Goal: Transaction & Acquisition: Purchase product/service

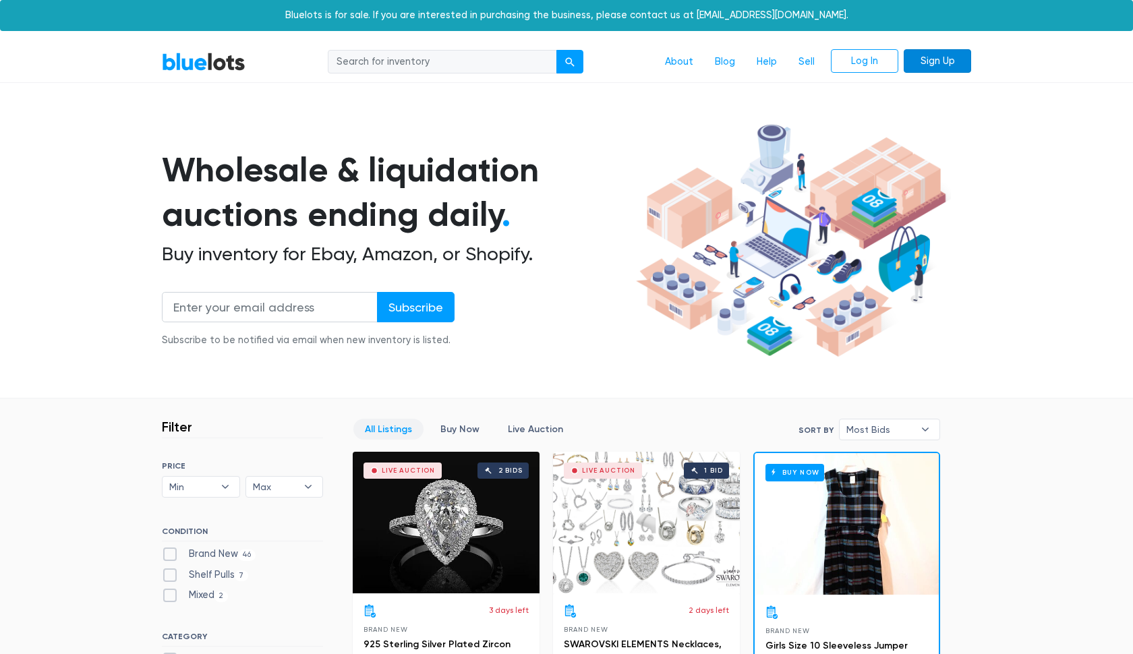
click at [955, 64] on link "Sign Up" at bounding box center [937, 61] width 67 height 24
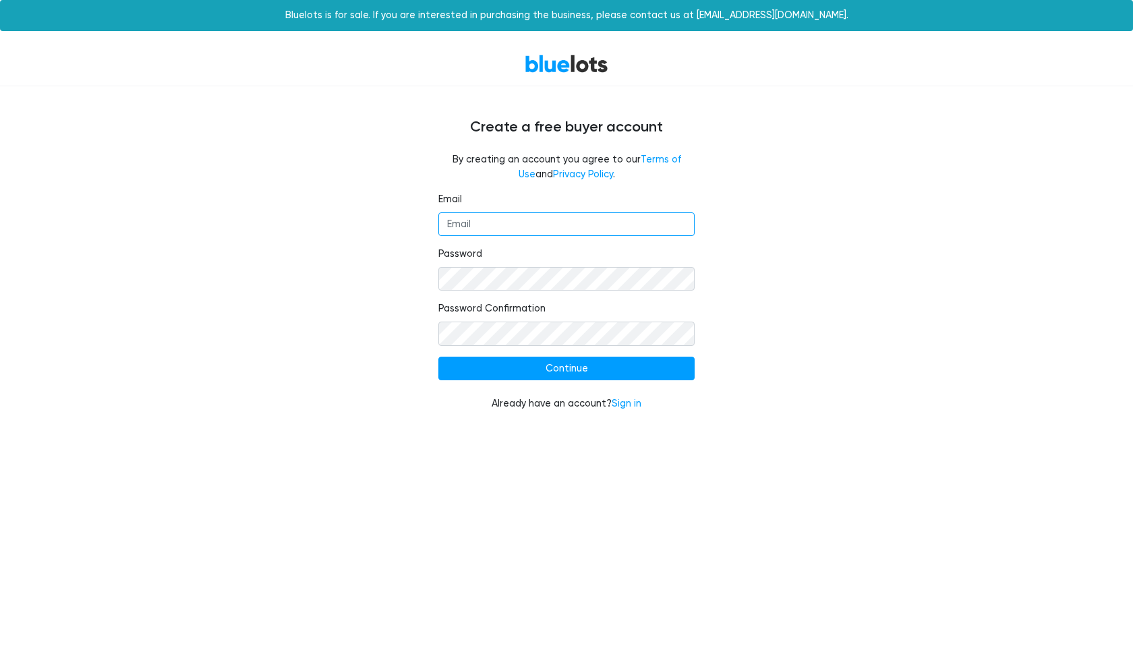
click at [578, 229] on input "Email" at bounding box center [566, 224] width 256 height 24
click at [537, 224] on input "condorpilar3@gmaulo.com" at bounding box center [566, 224] width 256 height 24
click at [543, 223] on input "condorpilar3@gmaulo.com" at bounding box center [566, 224] width 256 height 24
type input "condorpilar3@gmail.com"
click at [573, 370] on input "Continue" at bounding box center [566, 369] width 256 height 24
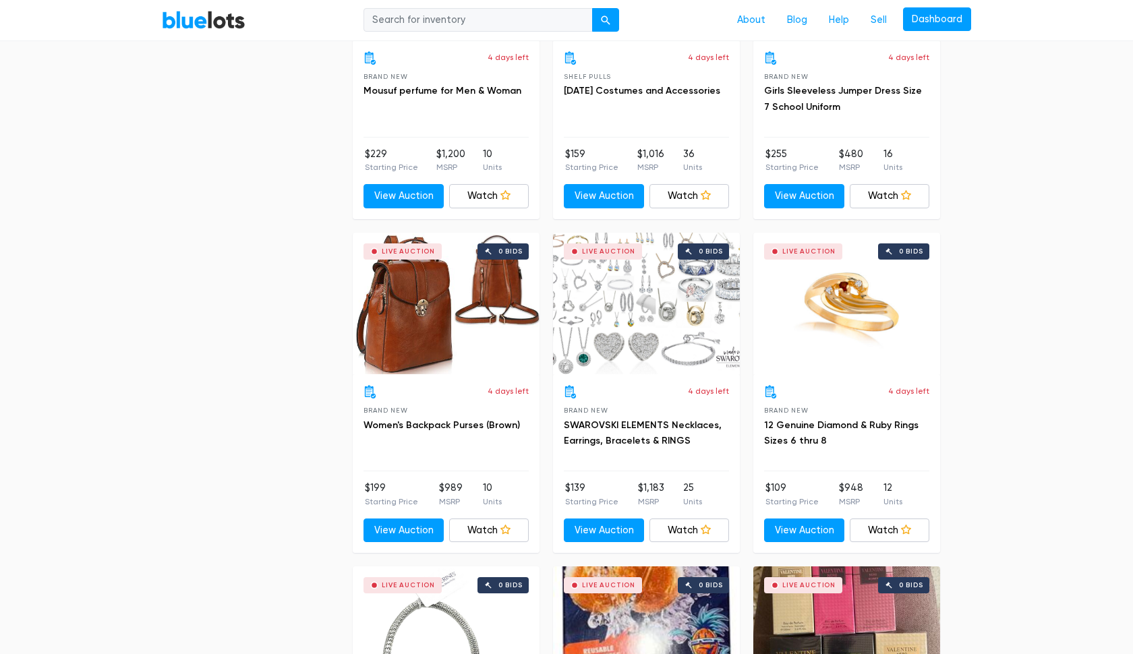
scroll to position [3575, 0]
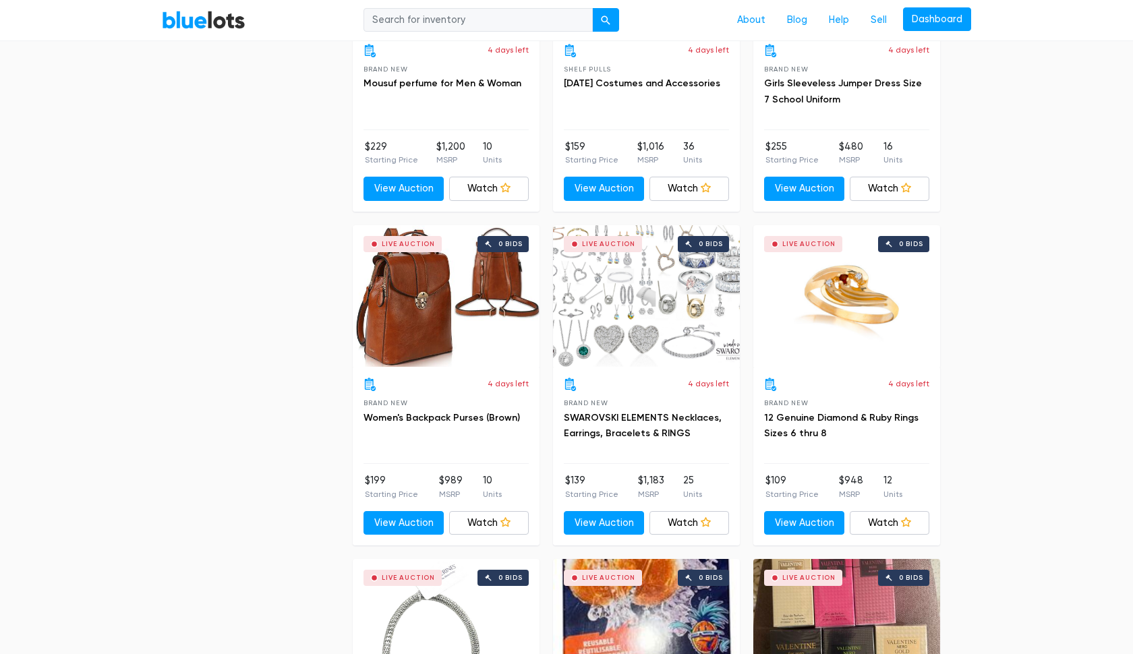
click at [521, 24] on input "search" at bounding box center [477, 20] width 229 height 24
type input "amazon pallets"
click at [608, 24] on div "submit" at bounding box center [605, 20] width 9 height 9
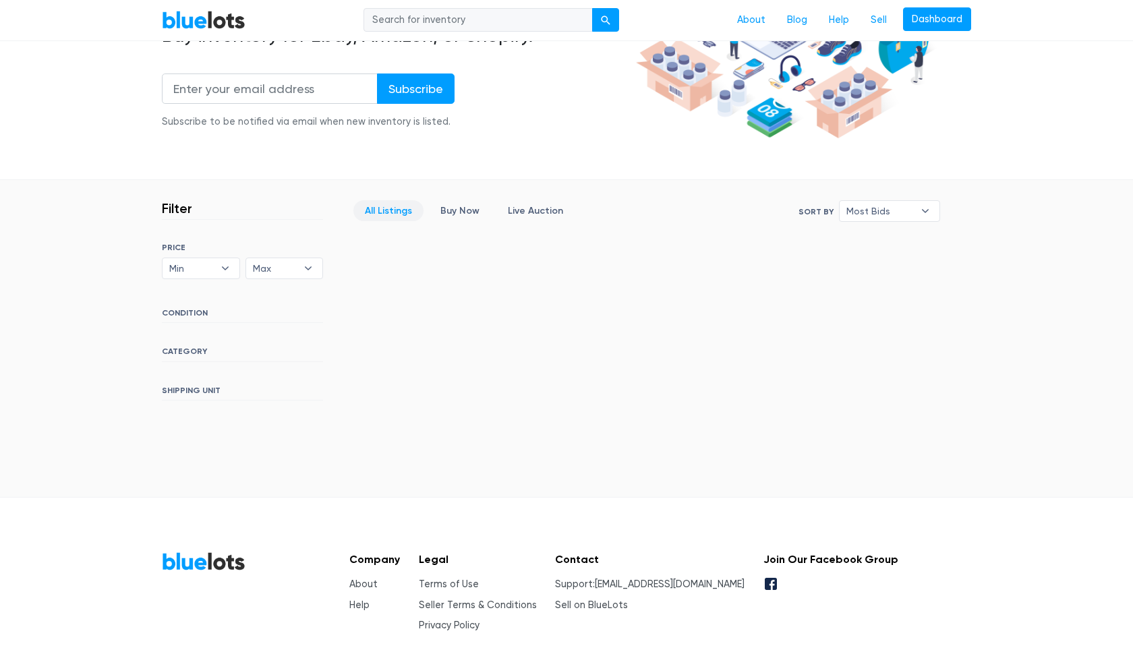
scroll to position [226, 0]
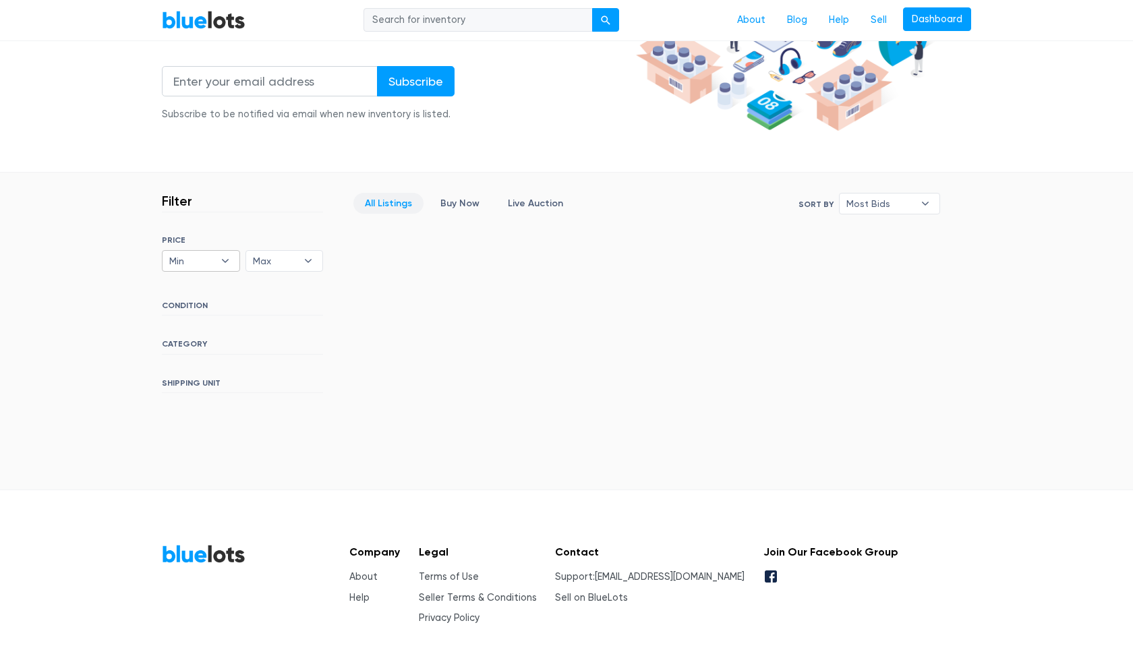
click at [224, 258] on b "▾" at bounding box center [225, 261] width 28 height 20
click at [192, 305] on li "$100" at bounding box center [218, 310] width 105 height 22
select select "10000"
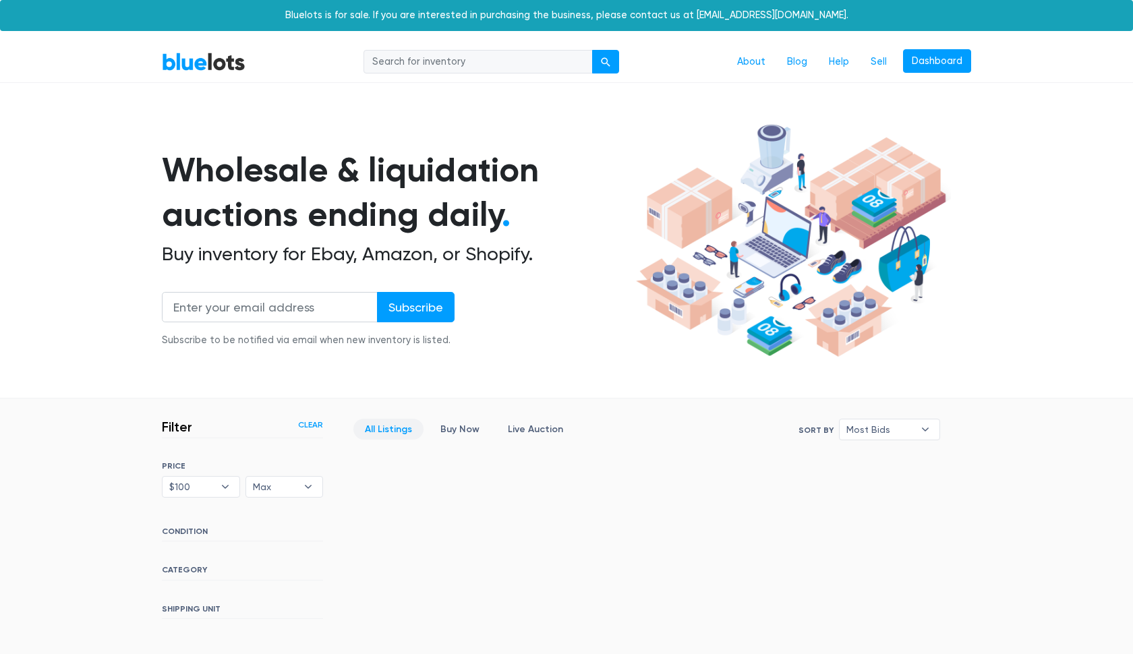
scroll to position [279, 0]
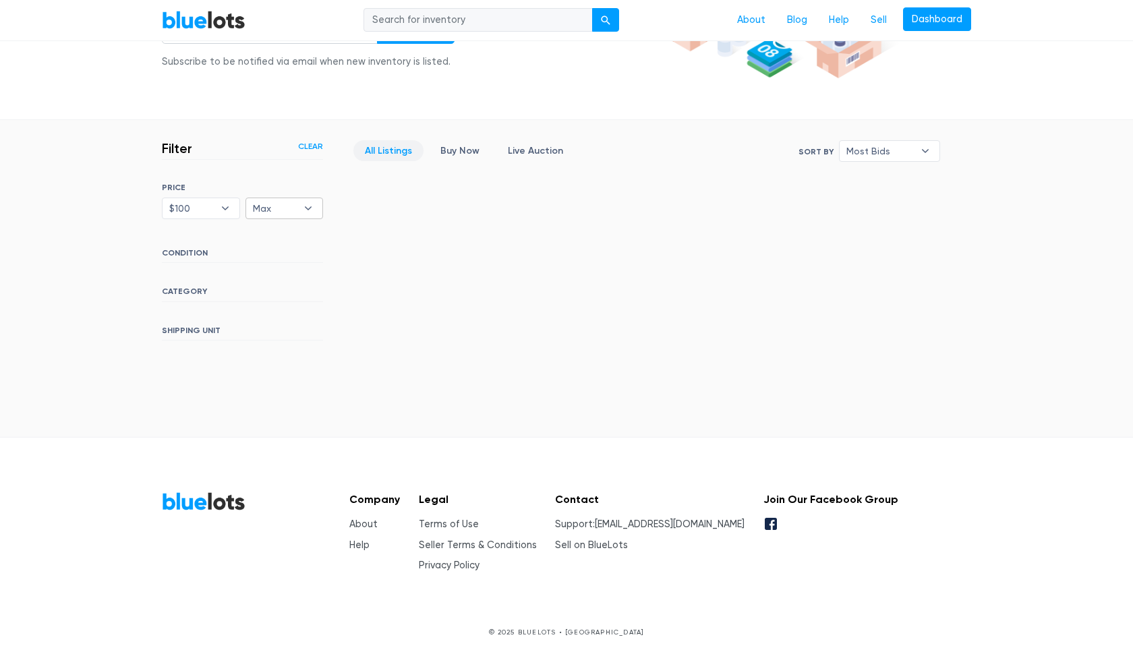
click at [311, 212] on b "▾" at bounding box center [308, 208] width 28 height 20
click at [269, 297] on li "$300" at bounding box center [302, 300] width 105 height 22
select select "30000"
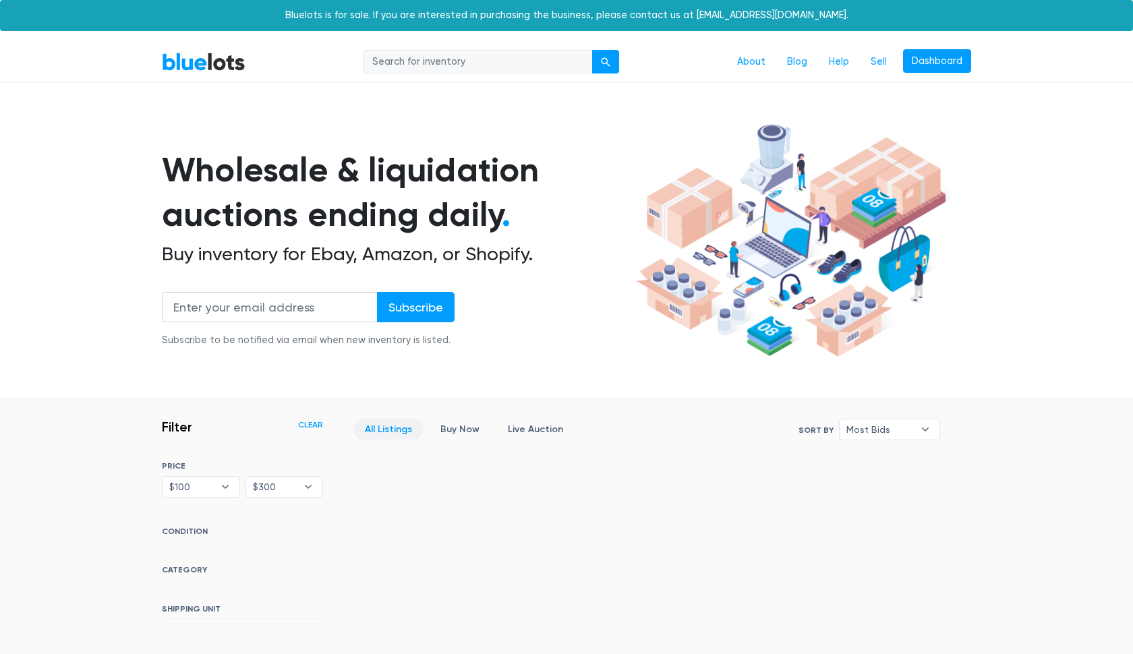
scroll to position [279, 0]
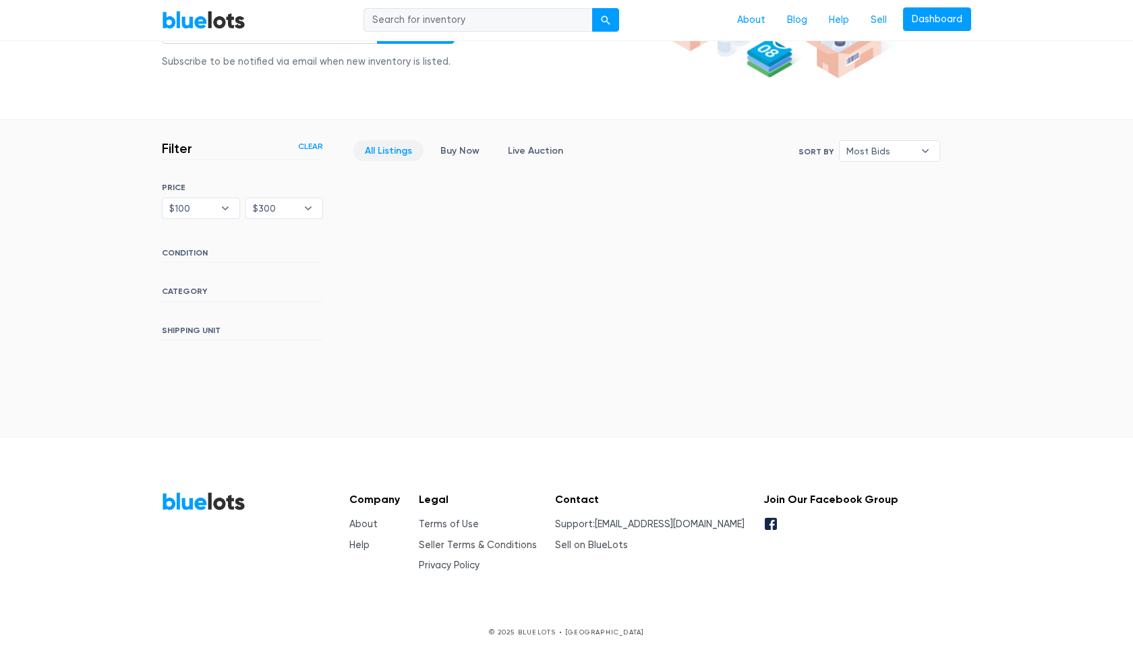
click at [232, 260] on h6 "CONDITION" at bounding box center [242, 255] width 161 height 15
click at [210, 255] on h6 "CONDITION" at bounding box center [242, 255] width 161 height 15
click at [200, 295] on h6 "CATEGORY" at bounding box center [242, 294] width 161 height 15
click at [318, 208] on b "▾" at bounding box center [308, 208] width 28 height 20
click at [271, 318] on li "$400" at bounding box center [302, 322] width 105 height 22
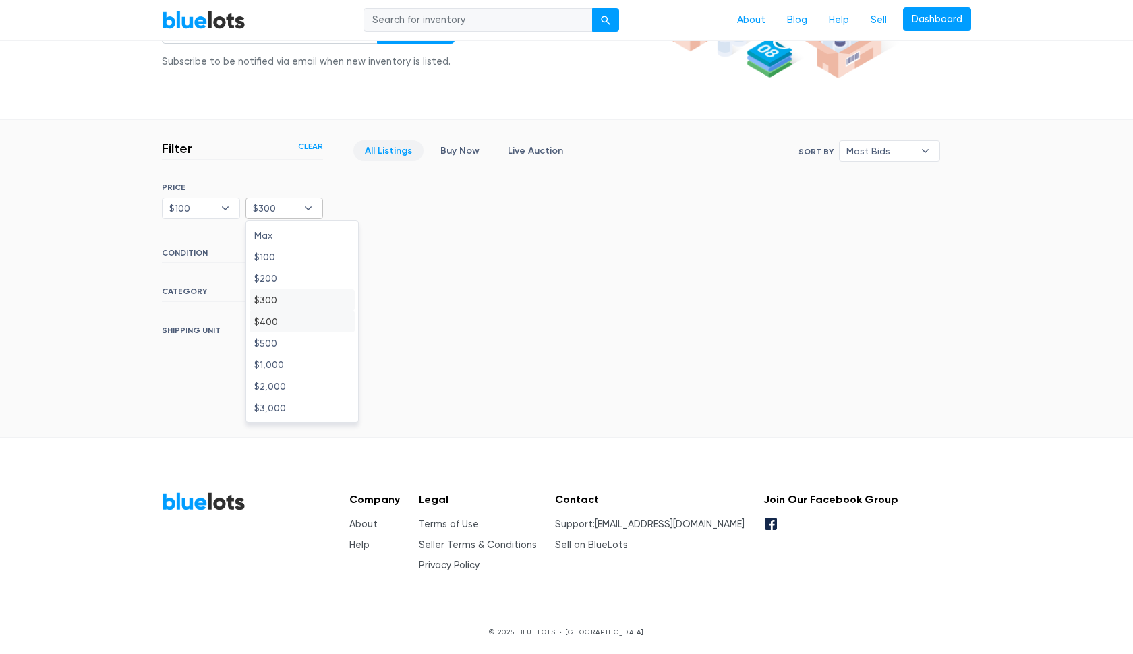
select select "40000"
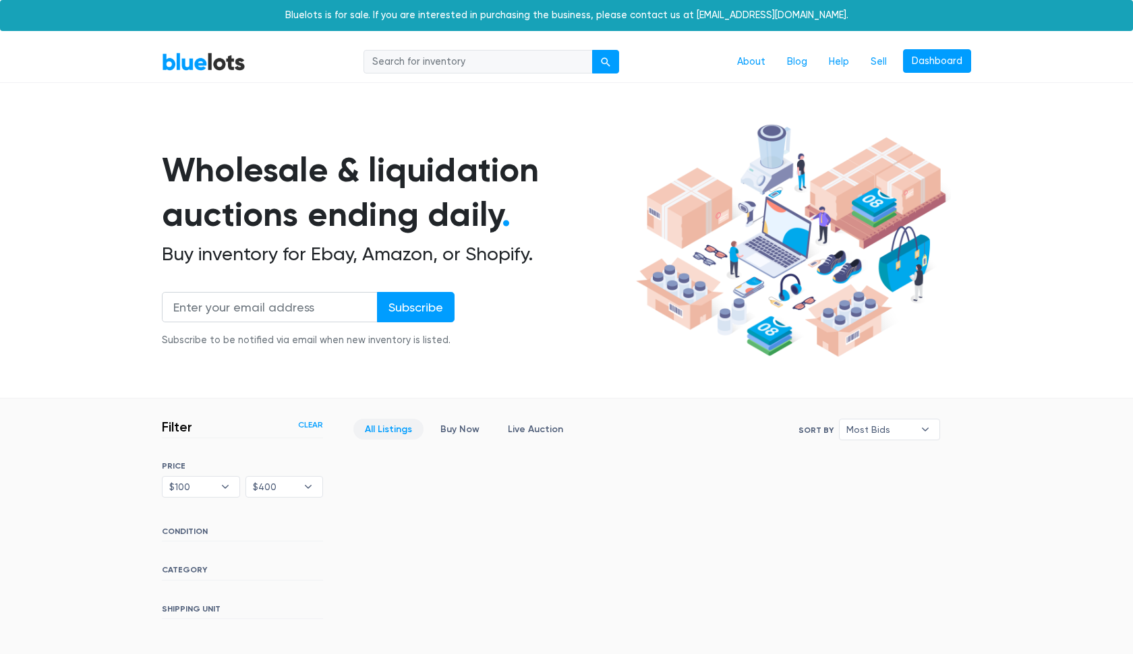
scroll to position [279, 0]
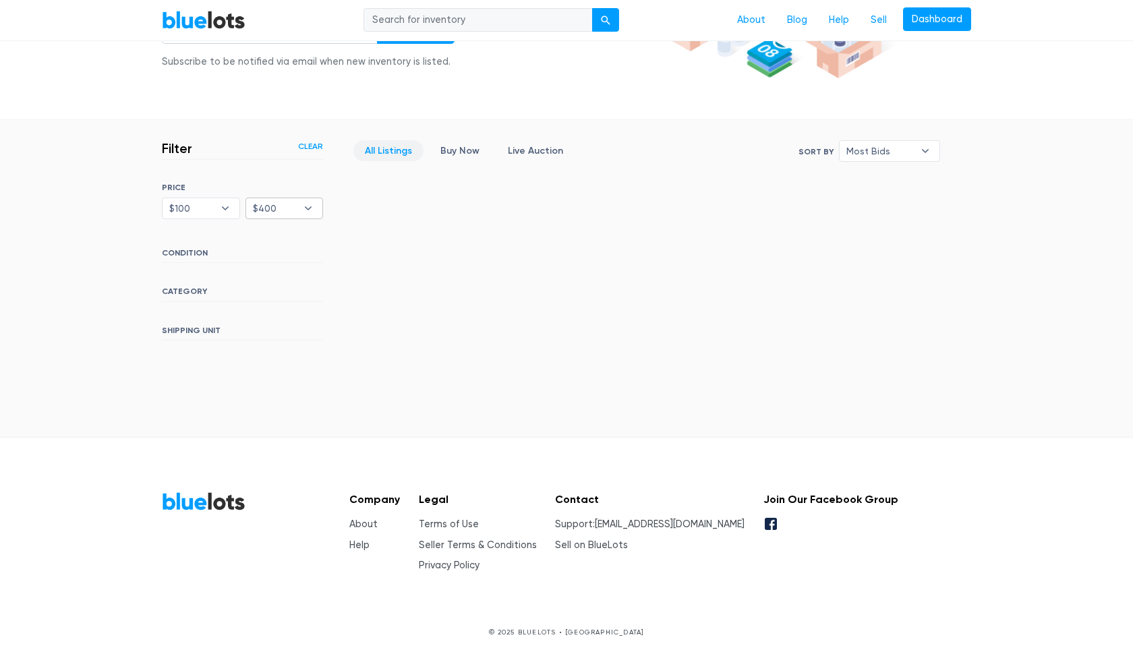
click at [312, 212] on b "▾" at bounding box center [308, 208] width 28 height 20
click at [276, 385] on li "$2,000" at bounding box center [302, 387] width 105 height 22
select select "200000"
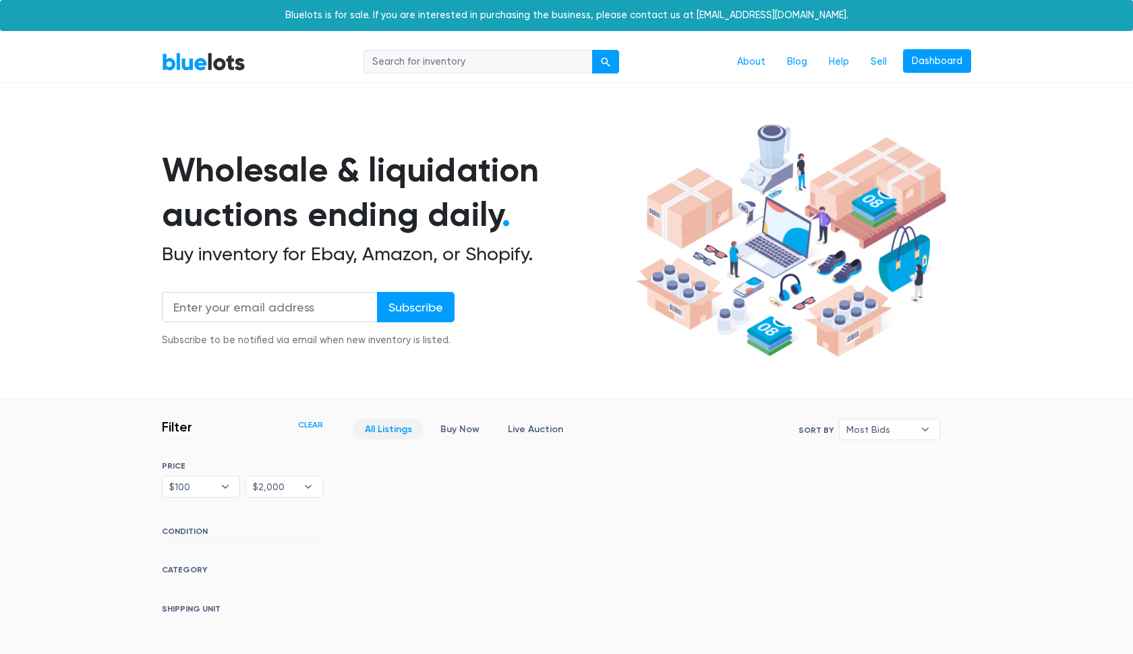
scroll to position [279, 0]
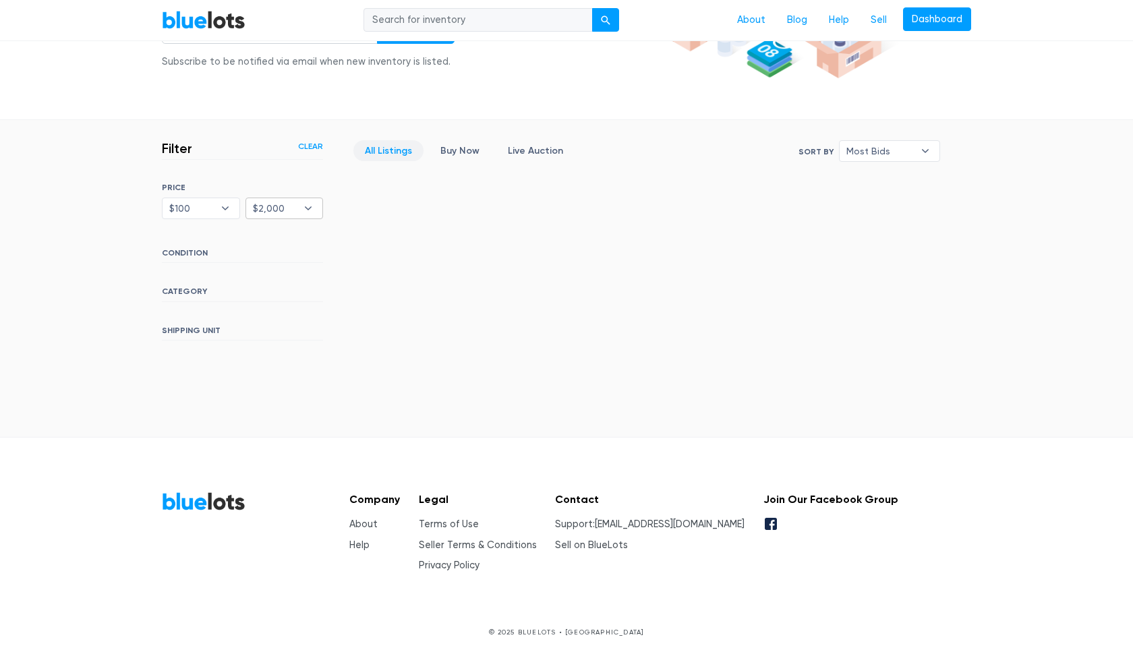
click at [309, 206] on b "▾" at bounding box center [308, 208] width 28 height 20
click at [277, 404] on li "$3,000" at bounding box center [302, 408] width 105 height 22
select select "300000"
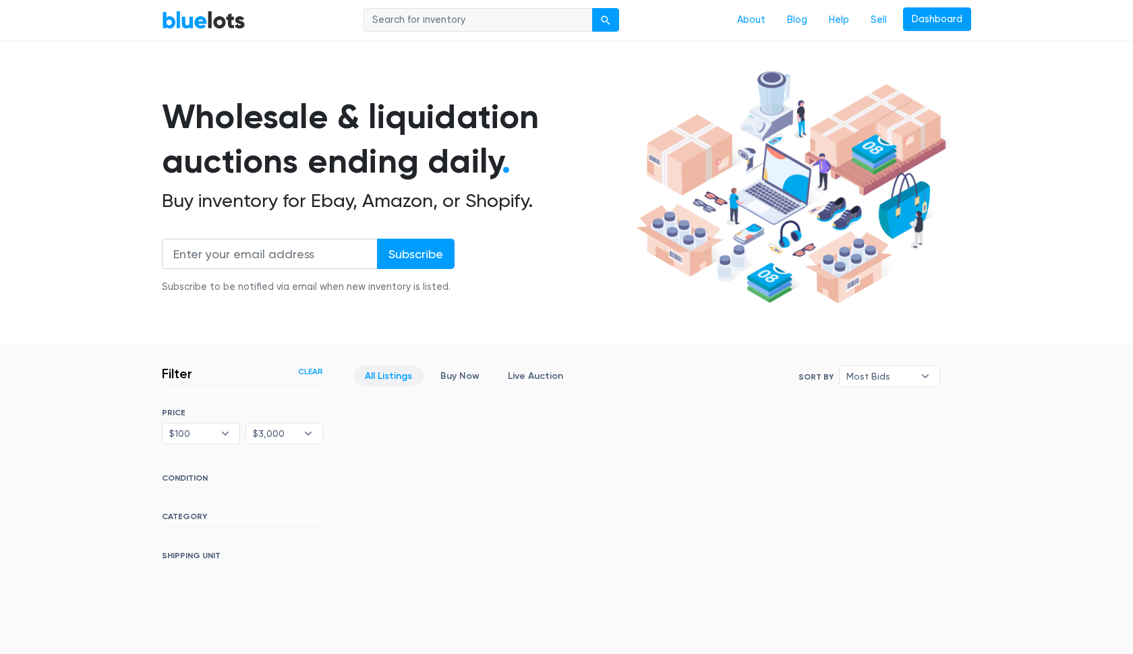
scroll to position [-3, 0]
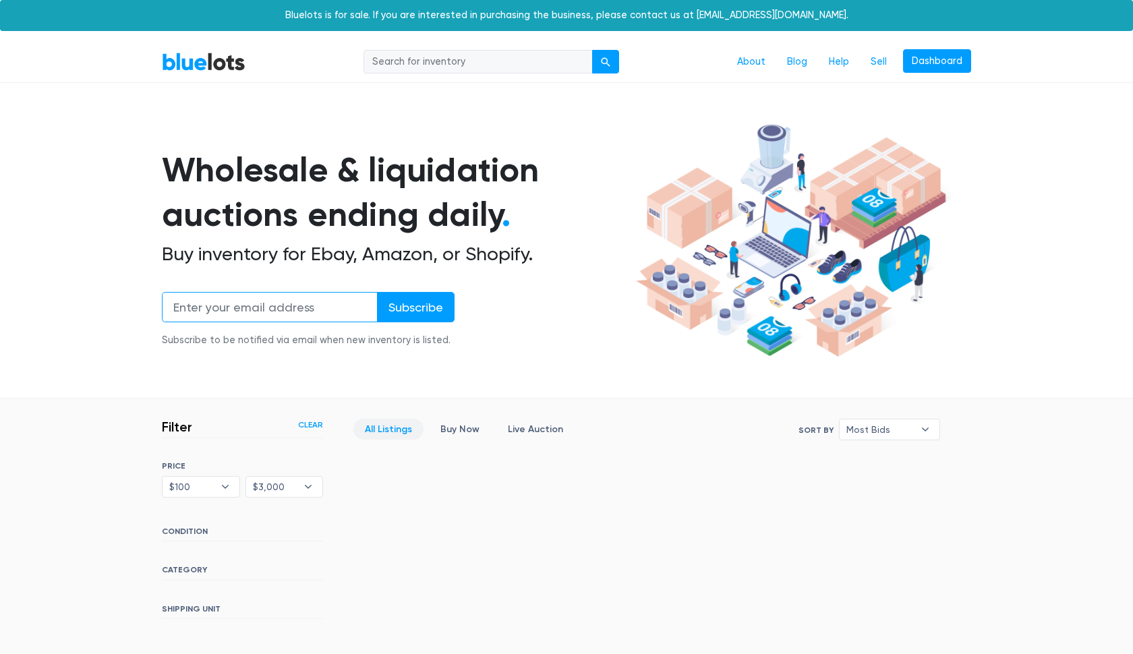
click at [326, 310] on input "email" at bounding box center [270, 307] width 216 height 30
type input "condorpilar3@gmail.com"
click at [416, 304] on input "Subscribe" at bounding box center [416, 307] width 78 height 30
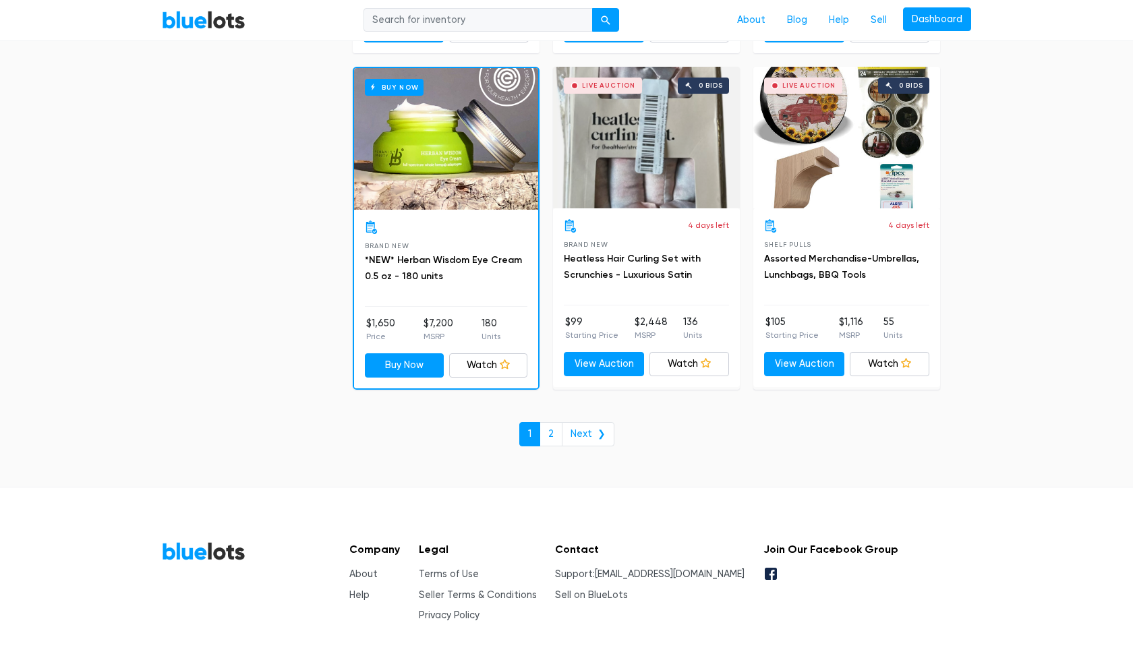
scroll to position [5739, 0]
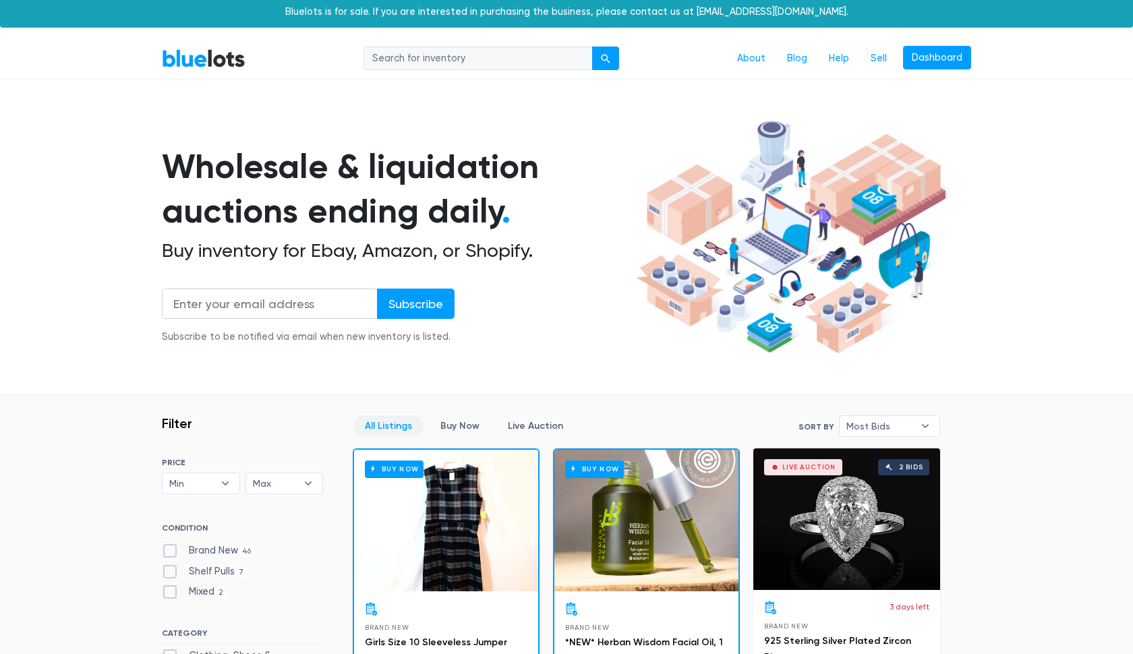
scroll to position [-5, 0]
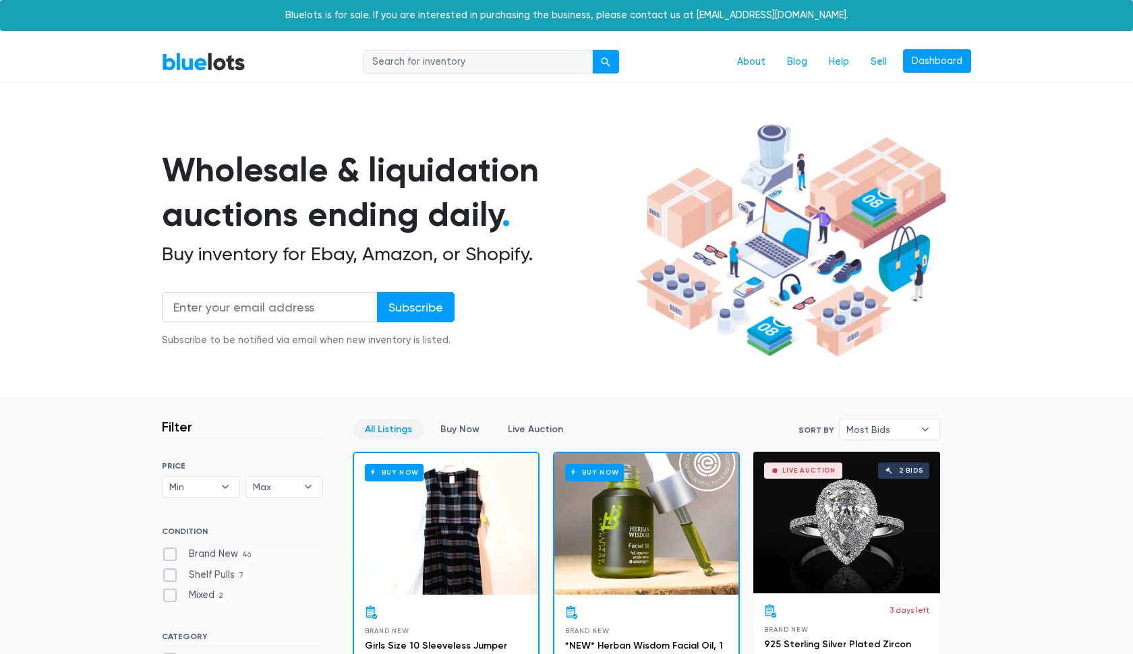
click at [447, 67] on input "search" at bounding box center [477, 62] width 229 height 24
type input "amazon pallets"
click at [606, 61] on button "submit" at bounding box center [605, 62] width 27 height 24
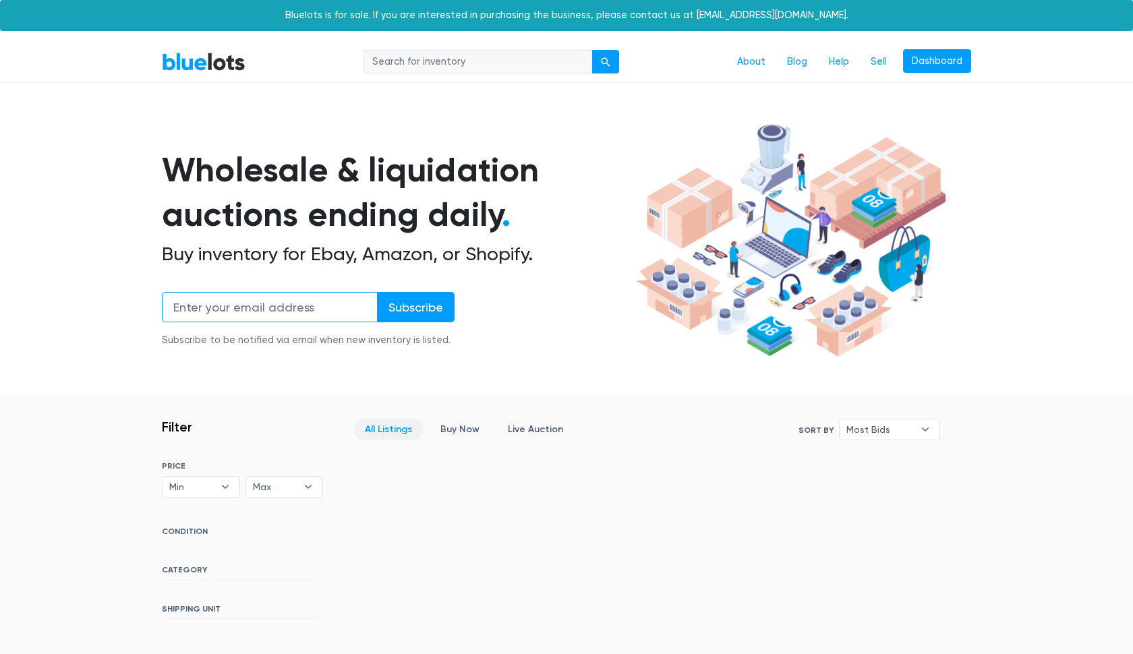
click at [325, 316] on input "email" at bounding box center [270, 307] width 216 height 30
type input "condorpilar3@gmail.com"
click at [407, 309] on input "Subscribe" at bounding box center [416, 307] width 78 height 30
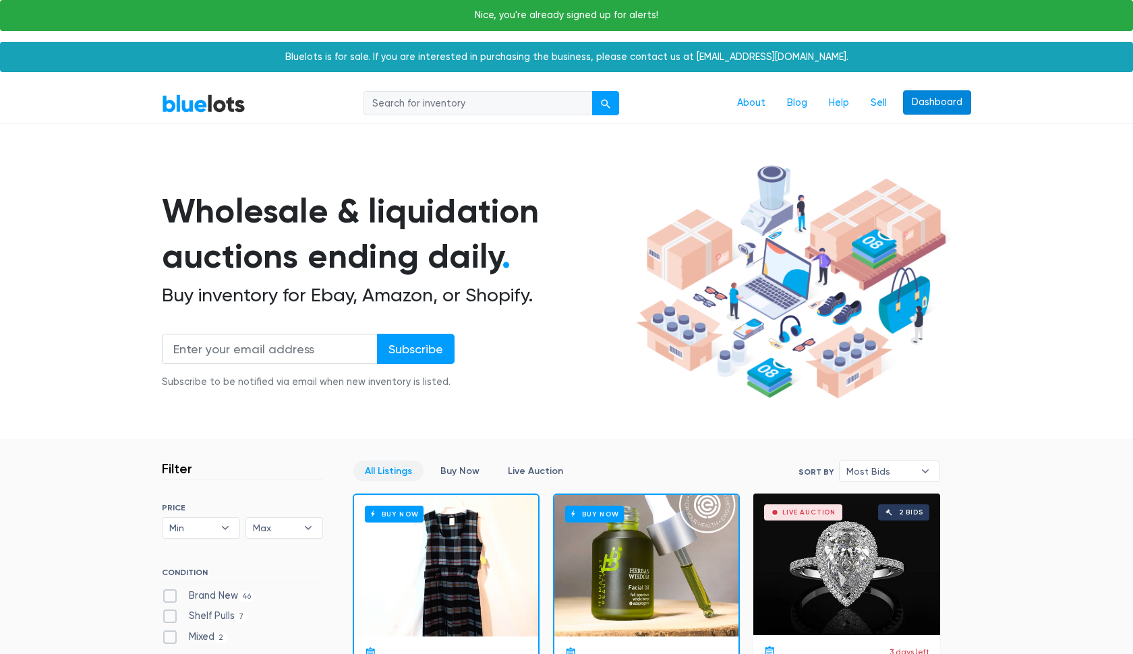
click at [929, 103] on link "Dashboard" at bounding box center [937, 102] width 68 height 24
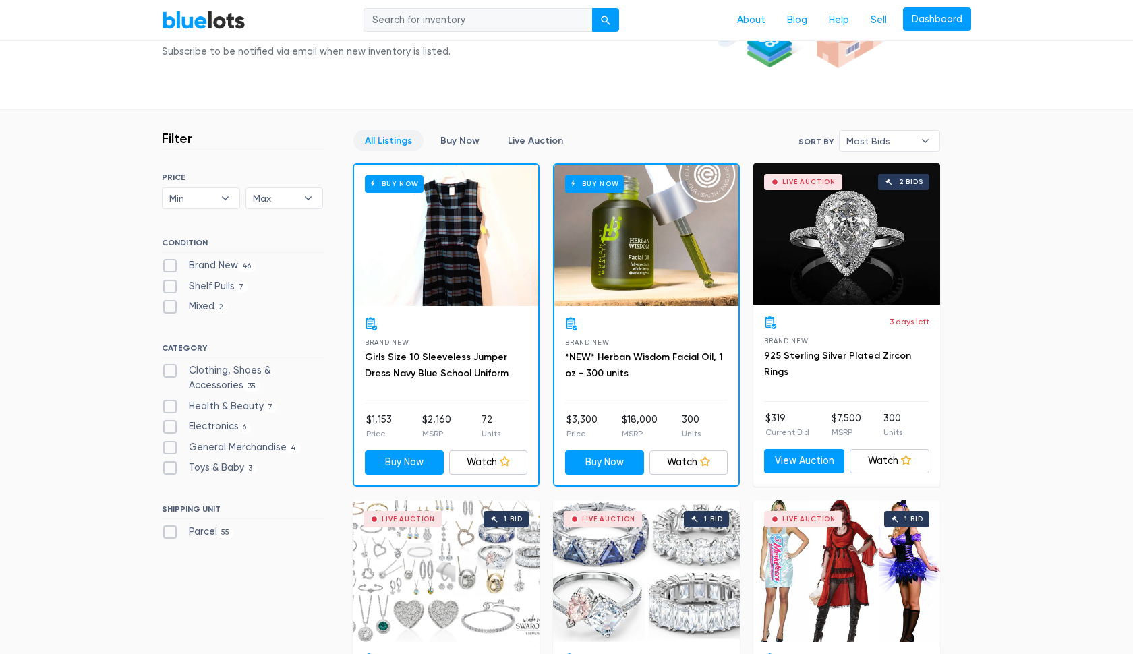
scroll to position [289, 0]
click at [168, 261] on label "Brand New 46" at bounding box center [209, 265] width 94 height 15
click at [168, 261] on New"] "Brand New 46" at bounding box center [166, 262] width 9 height 9
checkbox New"] "true"
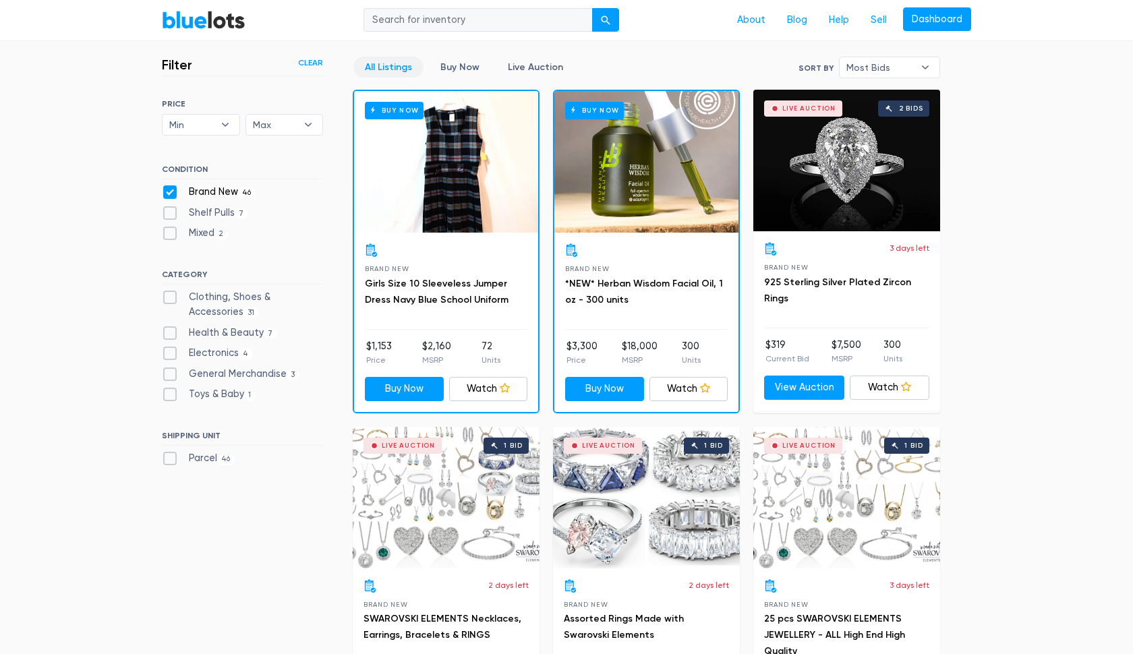
scroll to position [362, 0]
click at [223, 121] on b "▾" at bounding box center [225, 125] width 28 height 20
click at [177, 175] on li "$100" at bounding box center [218, 174] width 105 height 22
select select "10000"
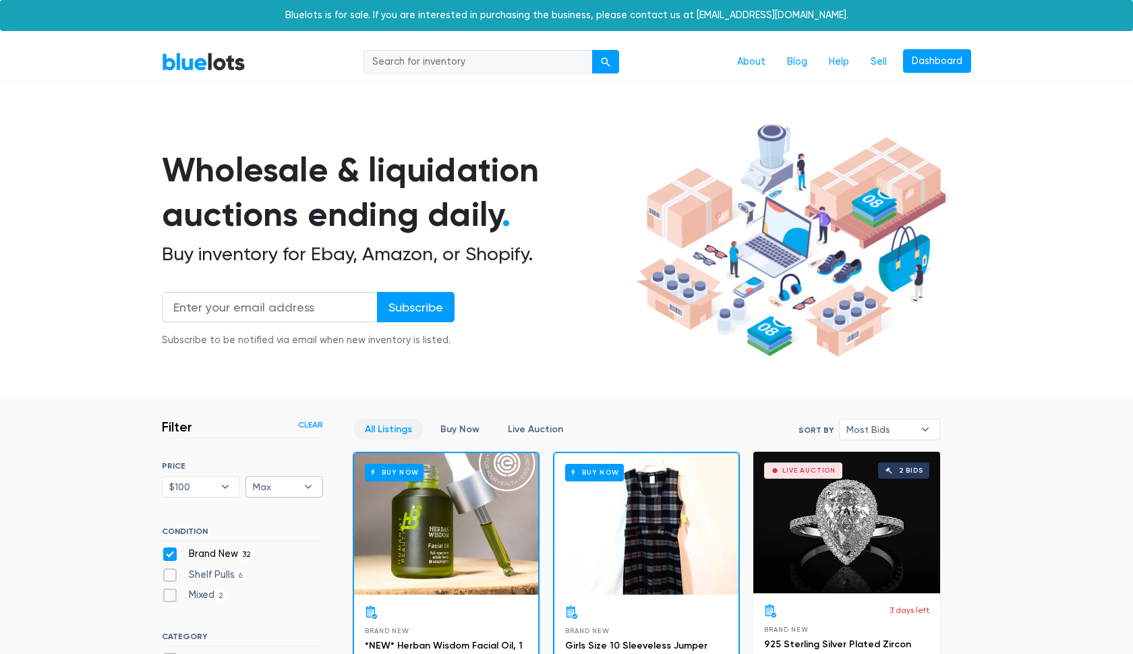
scroll to position [362, 0]
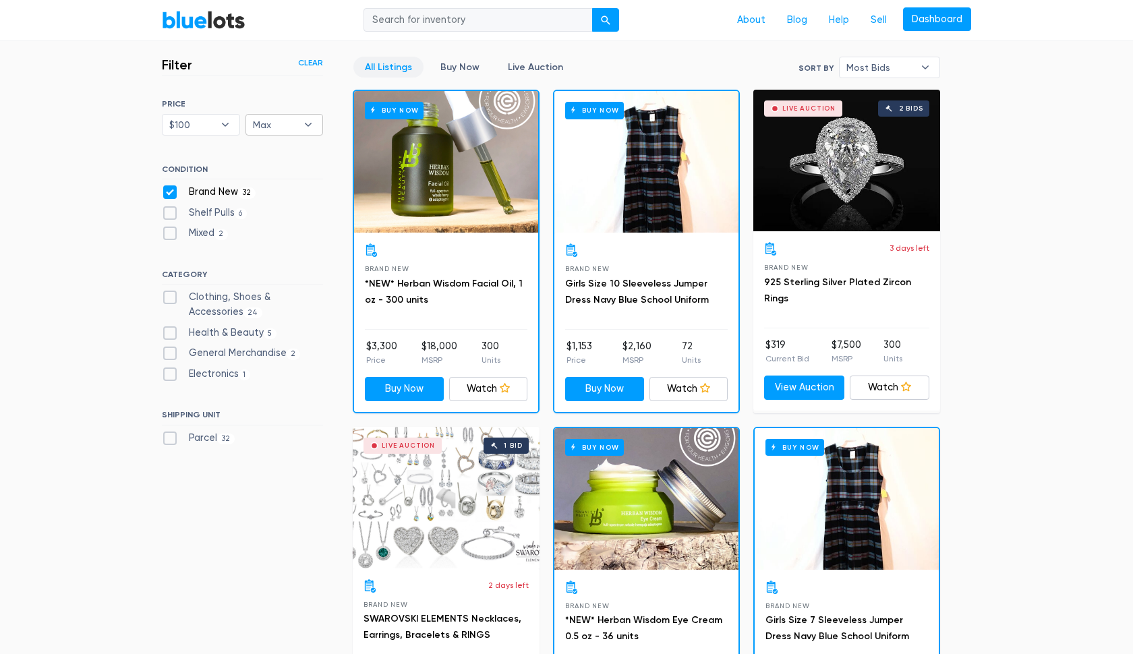
click at [309, 121] on b "▾" at bounding box center [308, 125] width 28 height 20
click at [267, 215] on li "$300" at bounding box center [302, 217] width 105 height 22
select select "30000"
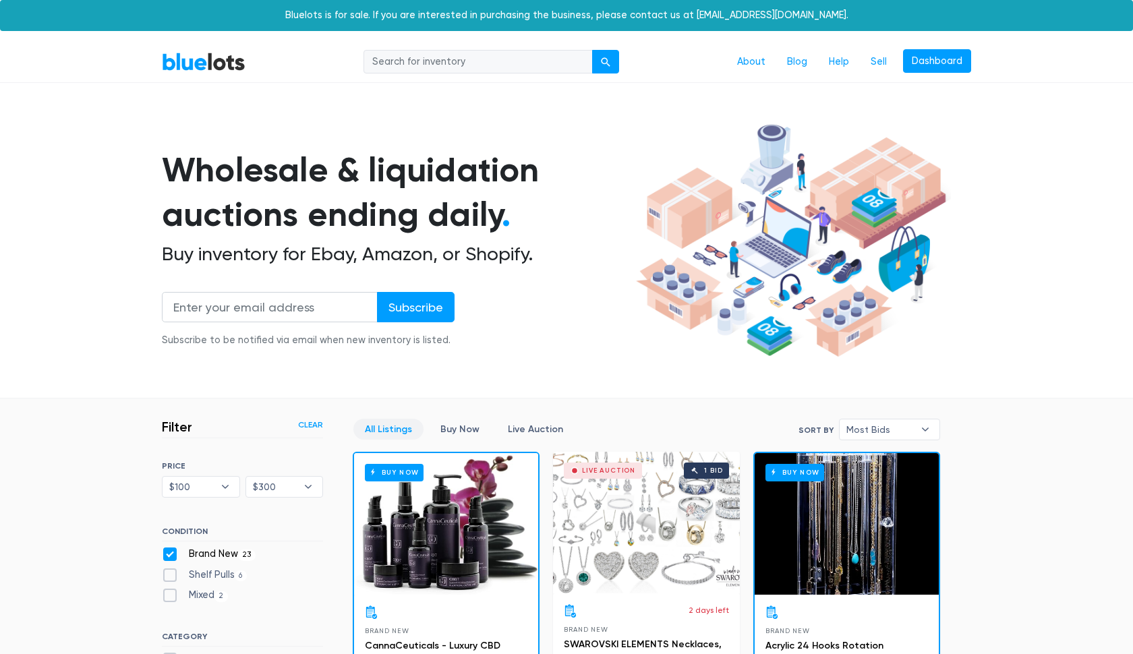
scroll to position [362, 0]
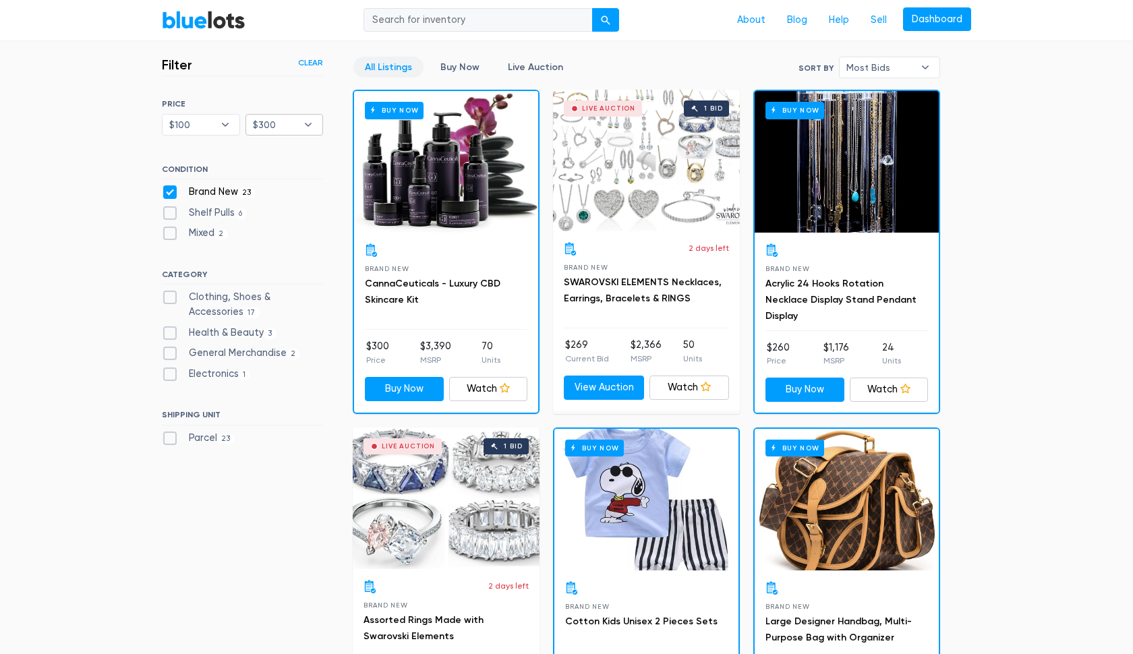
click at [310, 120] on b "▾" at bounding box center [308, 125] width 28 height 20
click at [270, 280] on li "$1,000" at bounding box center [302, 281] width 105 height 22
select select "100000"
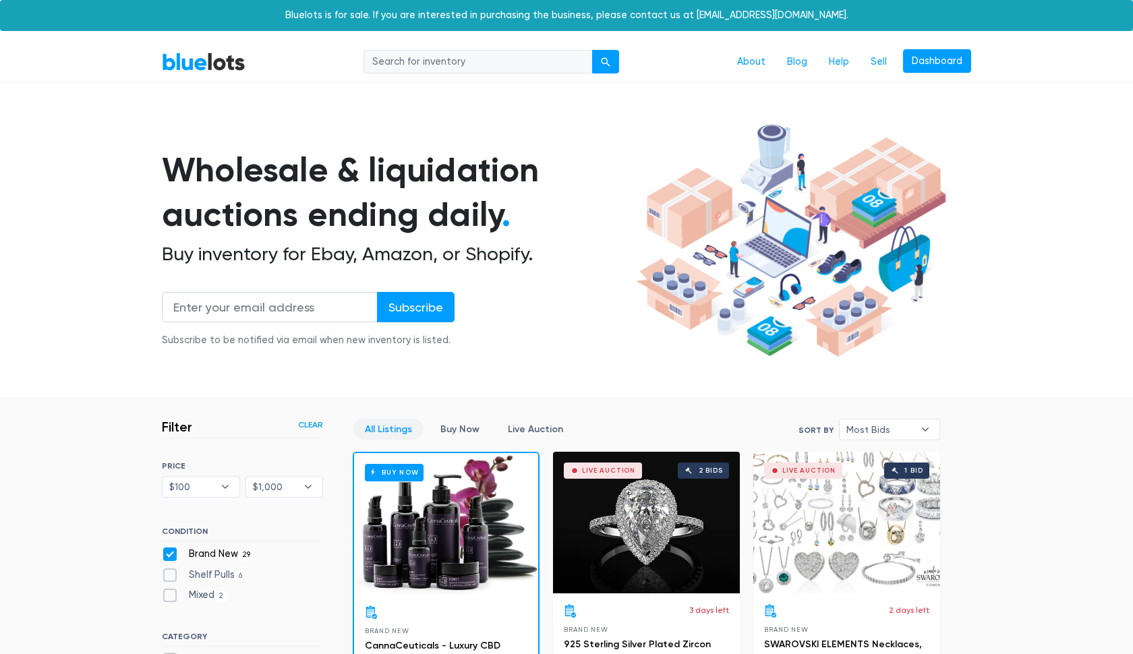
scroll to position [362, 0]
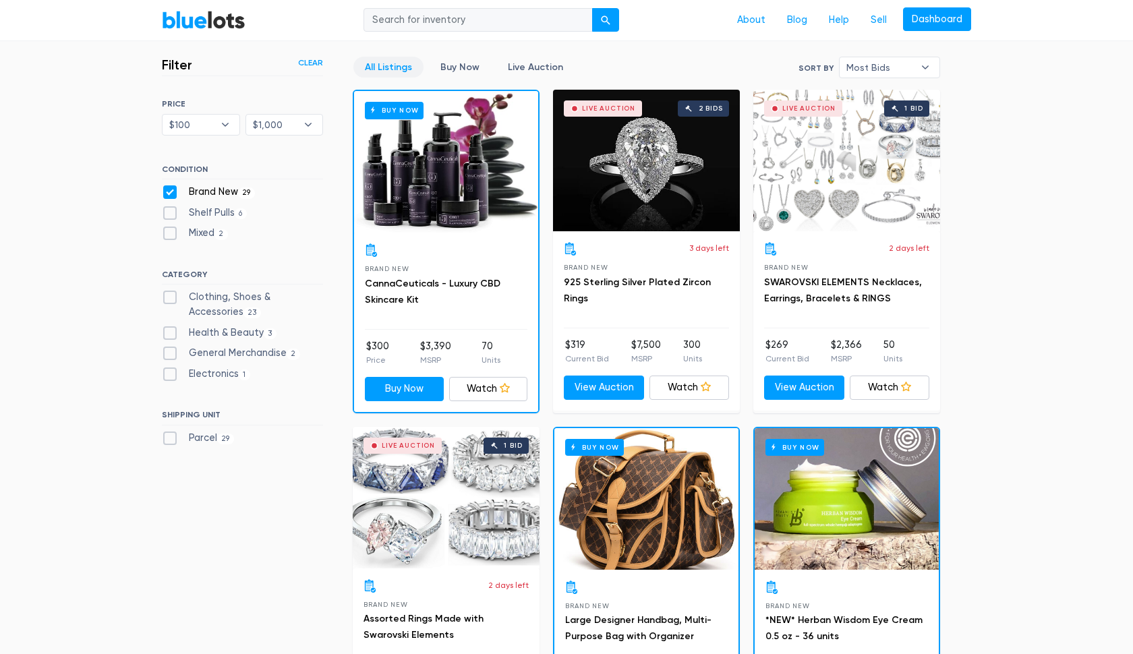
click at [170, 294] on label "Clothing, Shoes & Accessories 23" at bounding box center [242, 304] width 161 height 29
click at [170, 294] on Accessories"] "Clothing, Shoes & Accessories 23" at bounding box center [166, 294] width 9 height 9
checkbox Accessories"] "true"
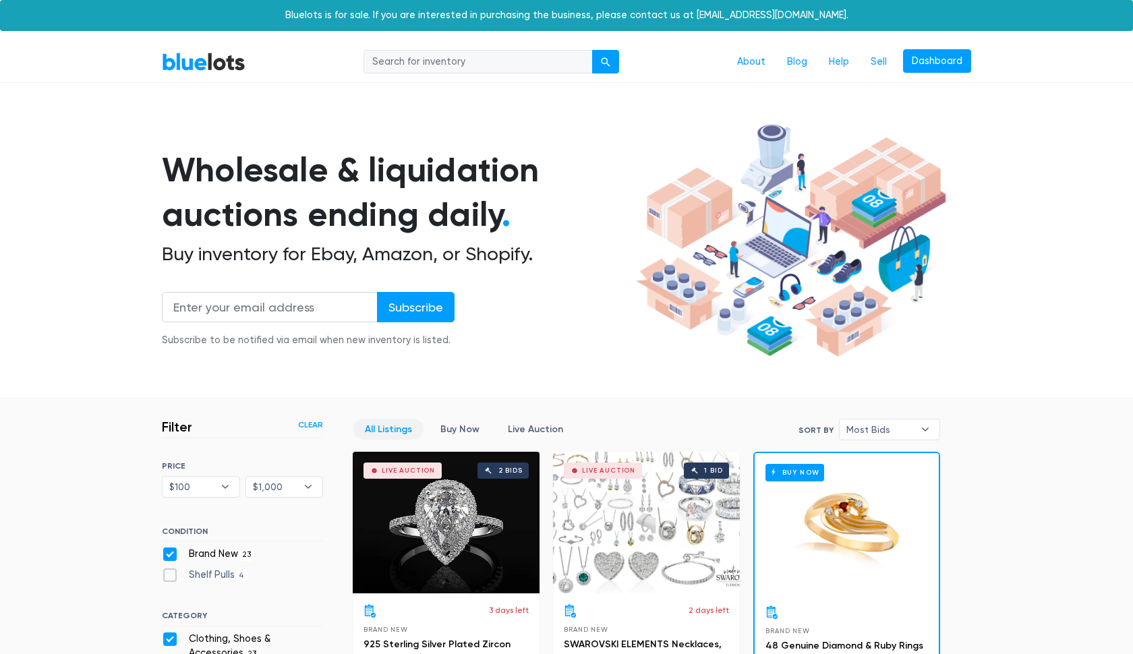
scroll to position [362, 0]
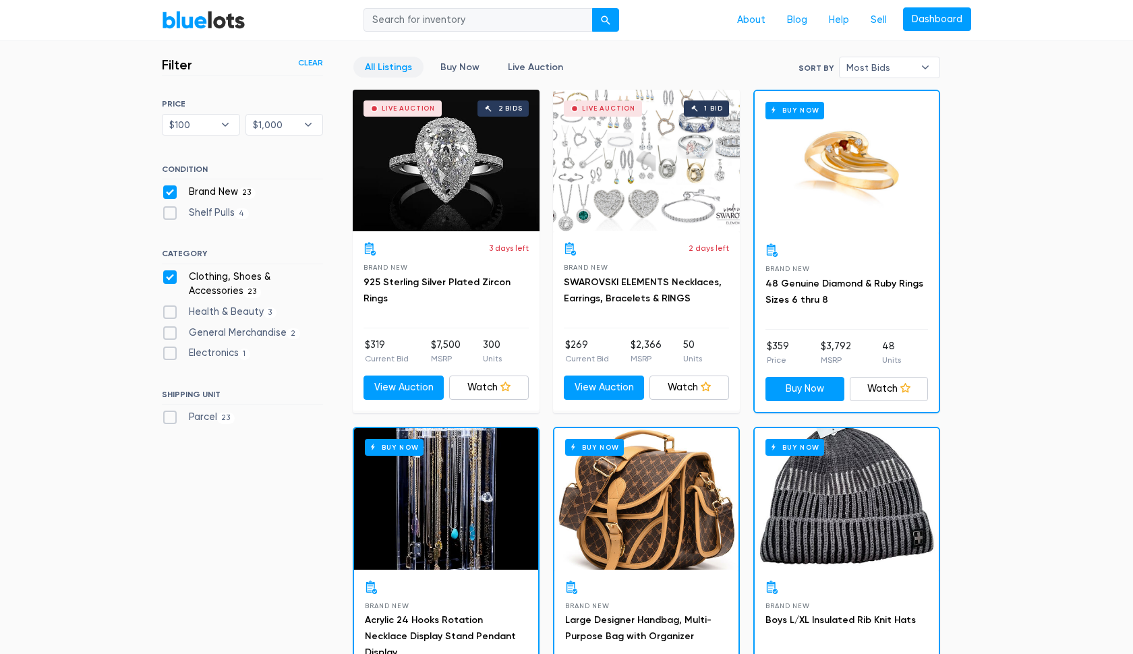
click at [167, 416] on label "Parcel 23" at bounding box center [198, 417] width 73 height 15
click at [167, 416] on input "Parcel 23" at bounding box center [166, 414] width 9 height 9
checkbox input "true"
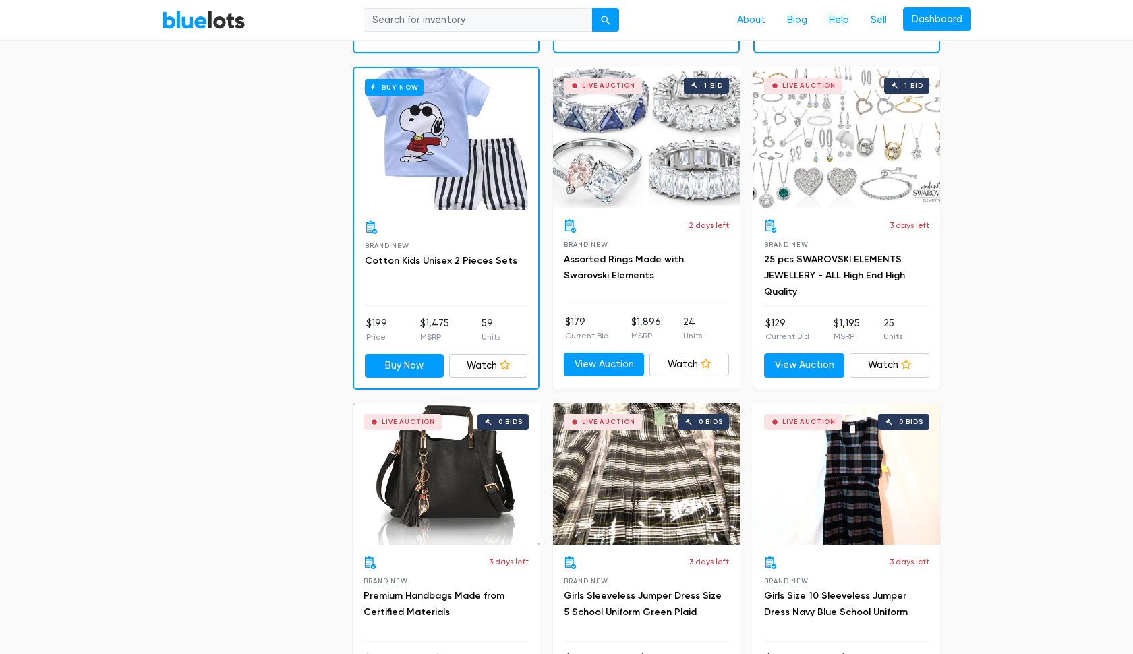
scroll to position [1067, 0]
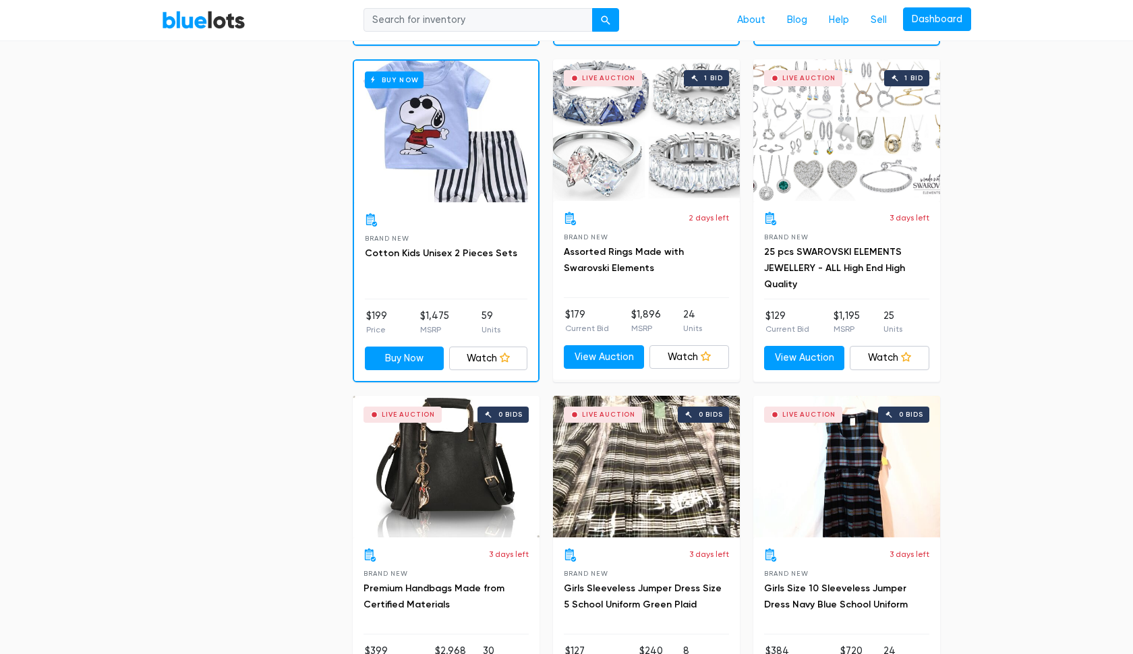
click at [457, 163] on div "Buy Now" at bounding box center [446, 132] width 184 height 142
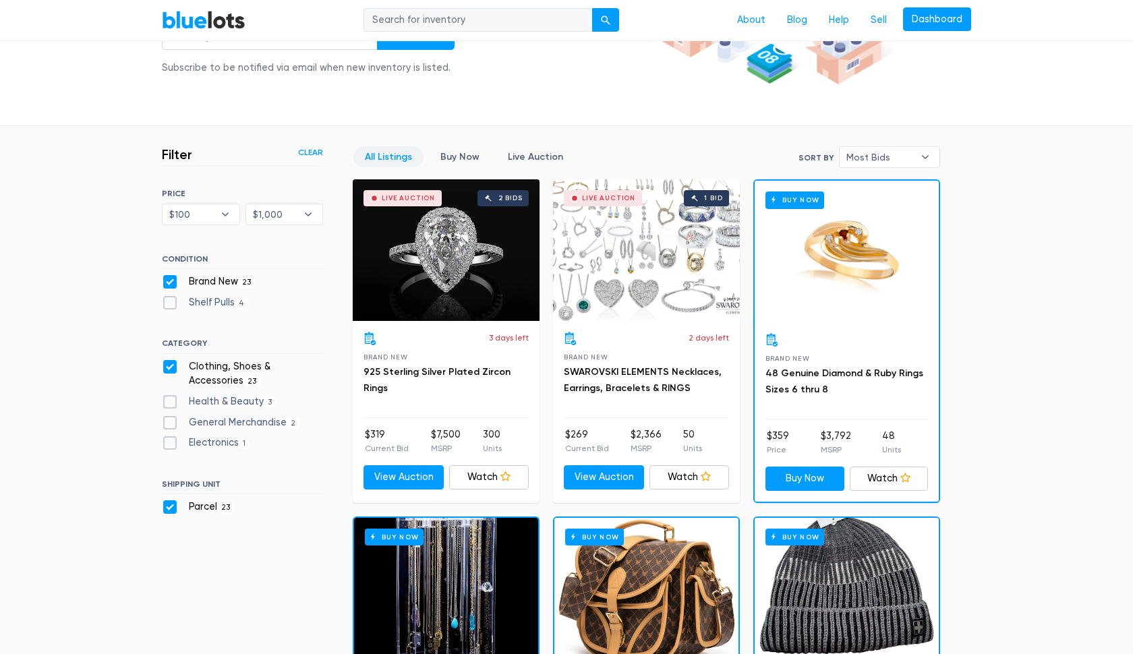
scroll to position [229, 0]
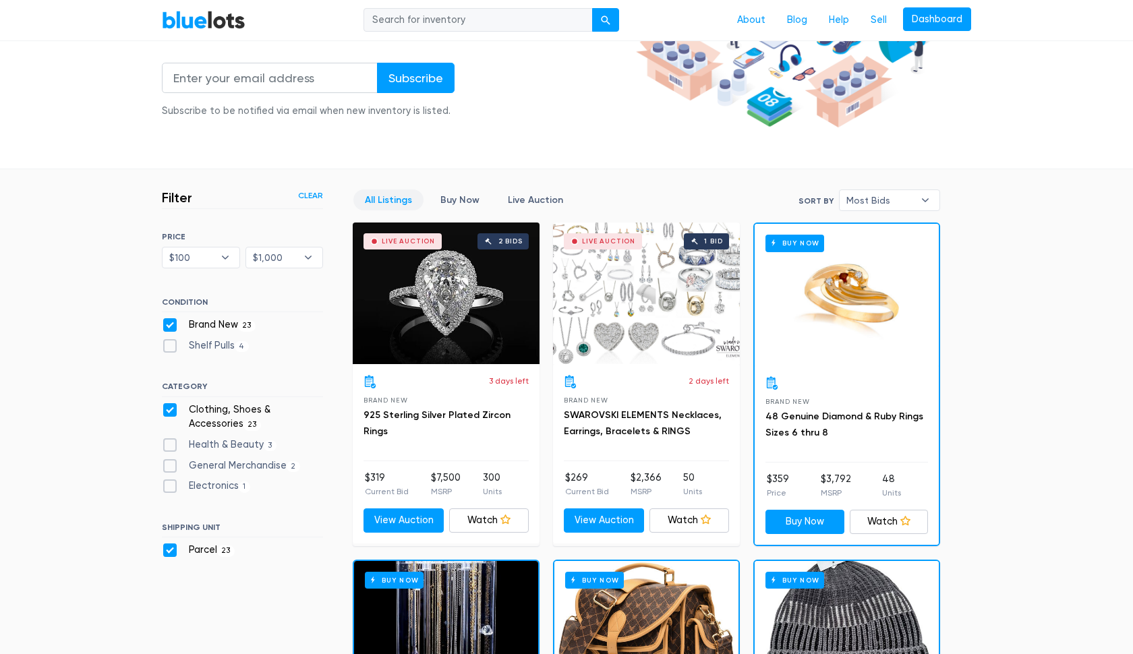
click at [402, 242] on div "Live Auction" at bounding box center [408, 241] width 53 height 7
